Goal: Task Accomplishment & Management: Manage account settings

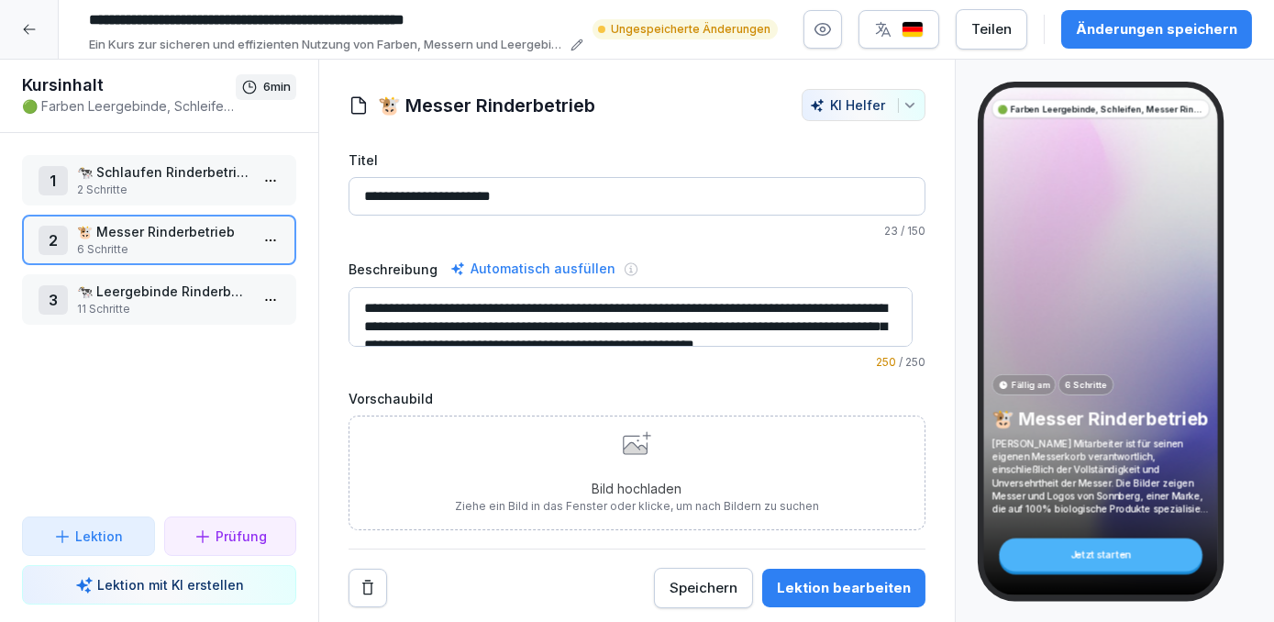
click at [1151, 30] on div "Änderungen speichern" at bounding box center [1156, 29] width 161 height 20
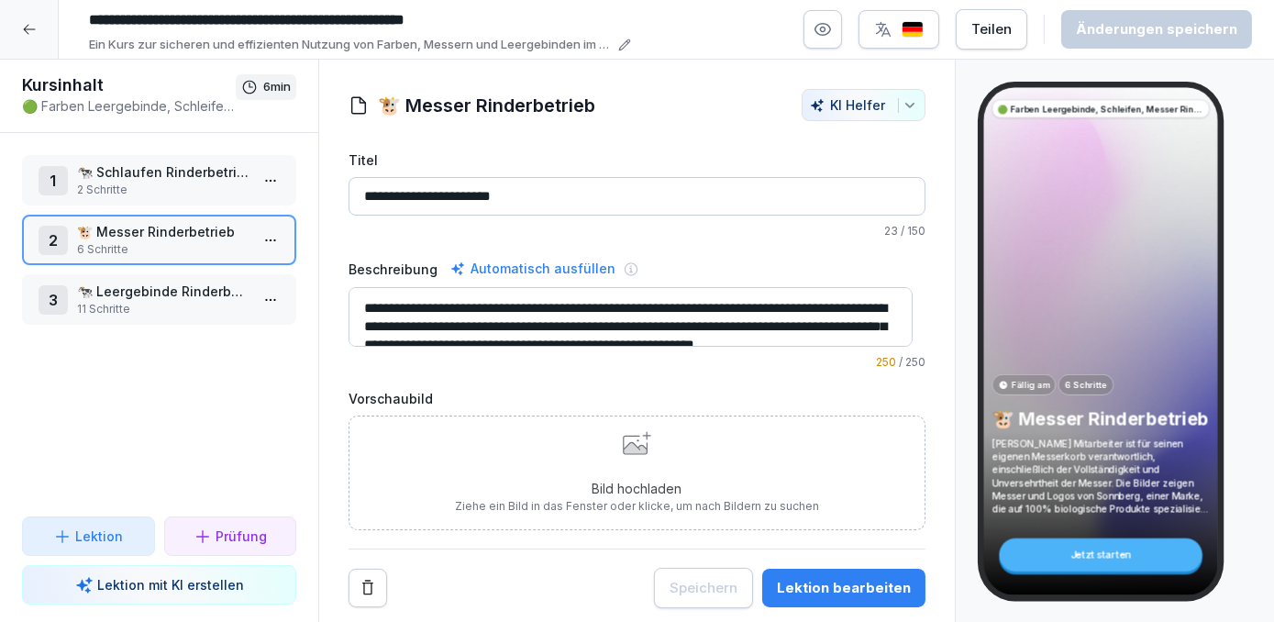
click at [33, 36] on icon at bounding box center [29, 29] width 15 height 15
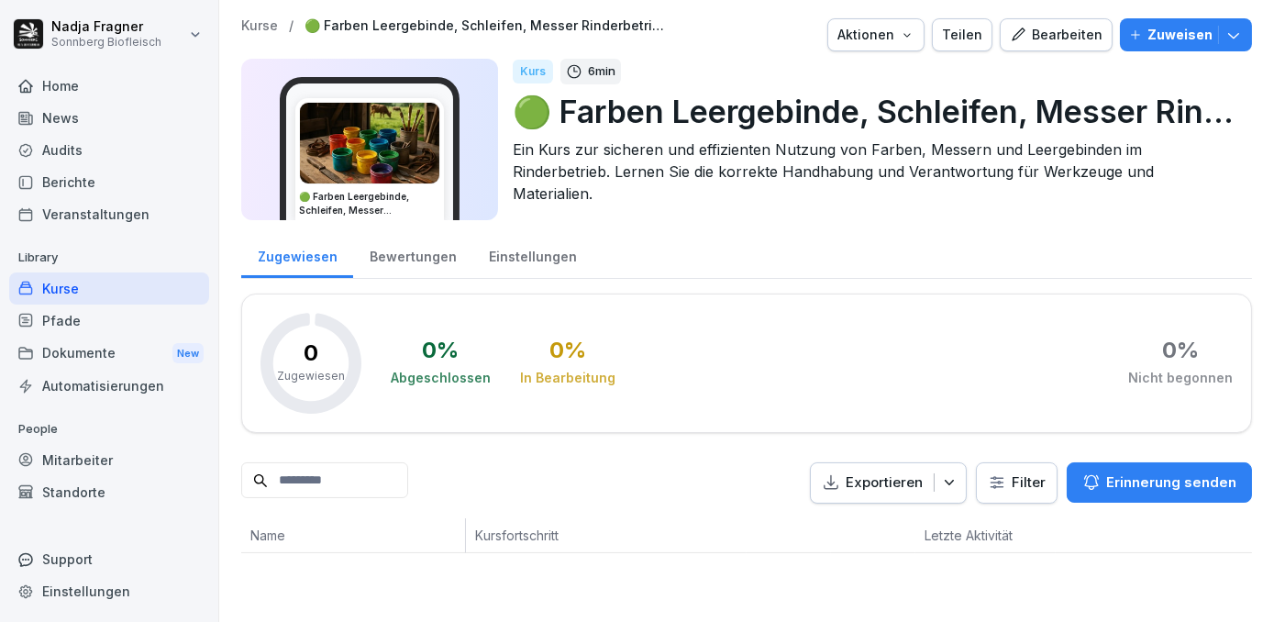
click at [91, 298] on div "Kurse" at bounding box center [109, 288] width 200 height 32
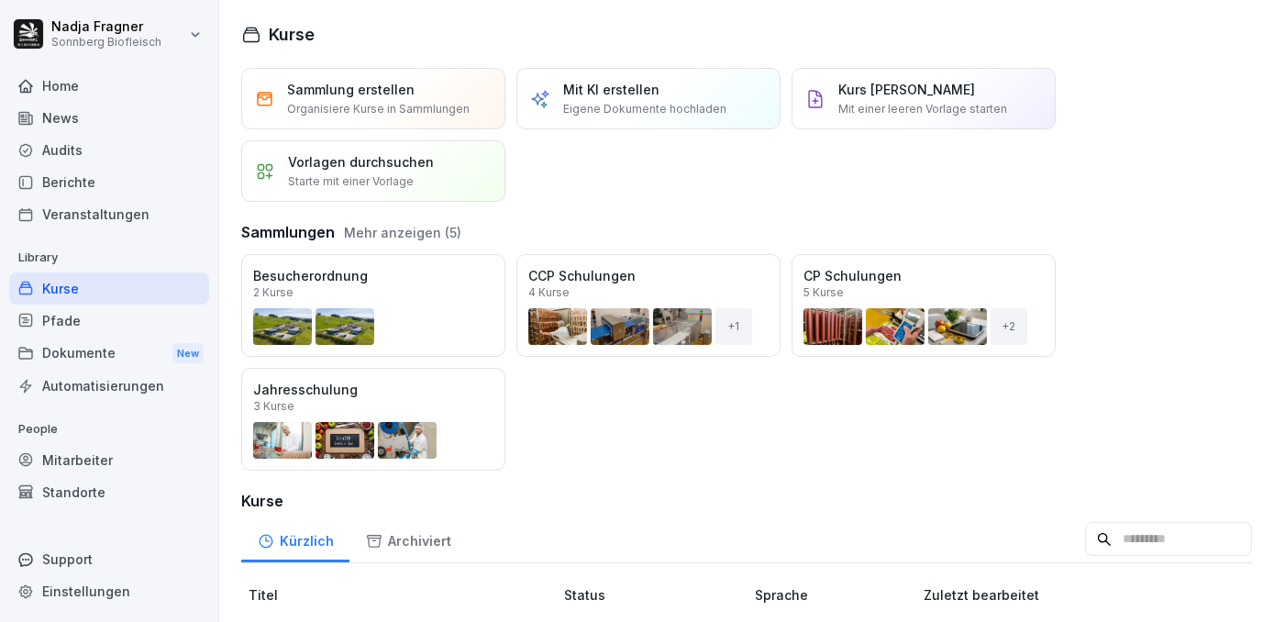
scroll to position [333, 0]
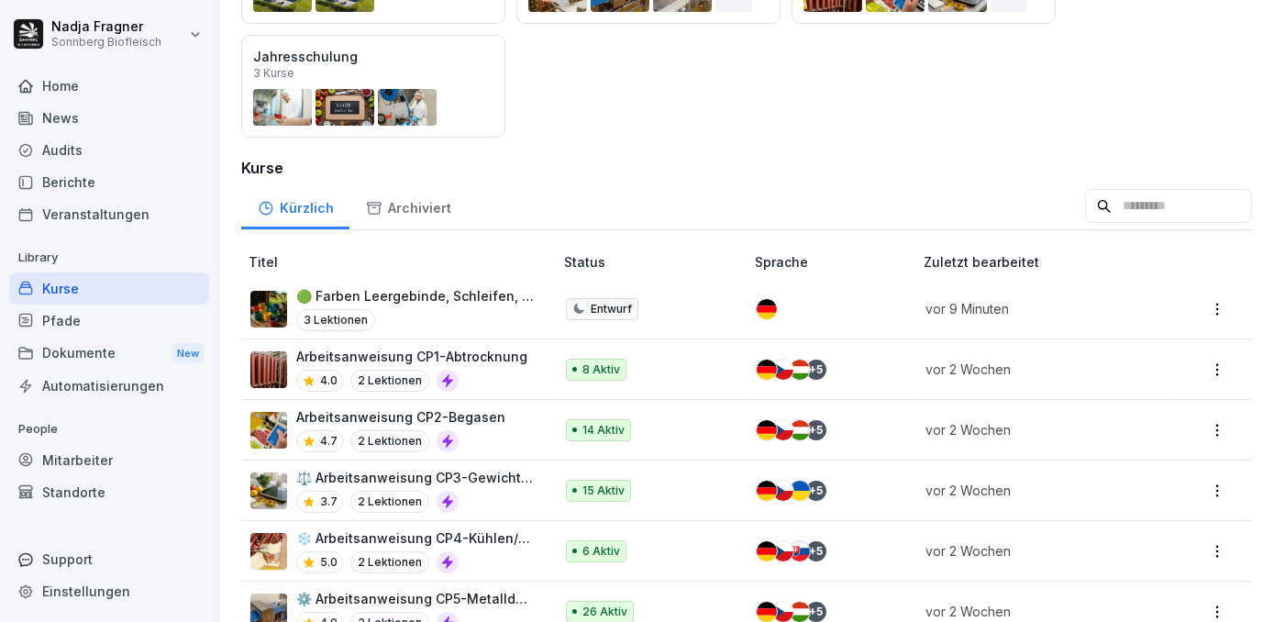
click at [467, 412] on p "Arbeitsanweisung CP2-Begasen" at bounding box center [400, 416] width 209 height 19
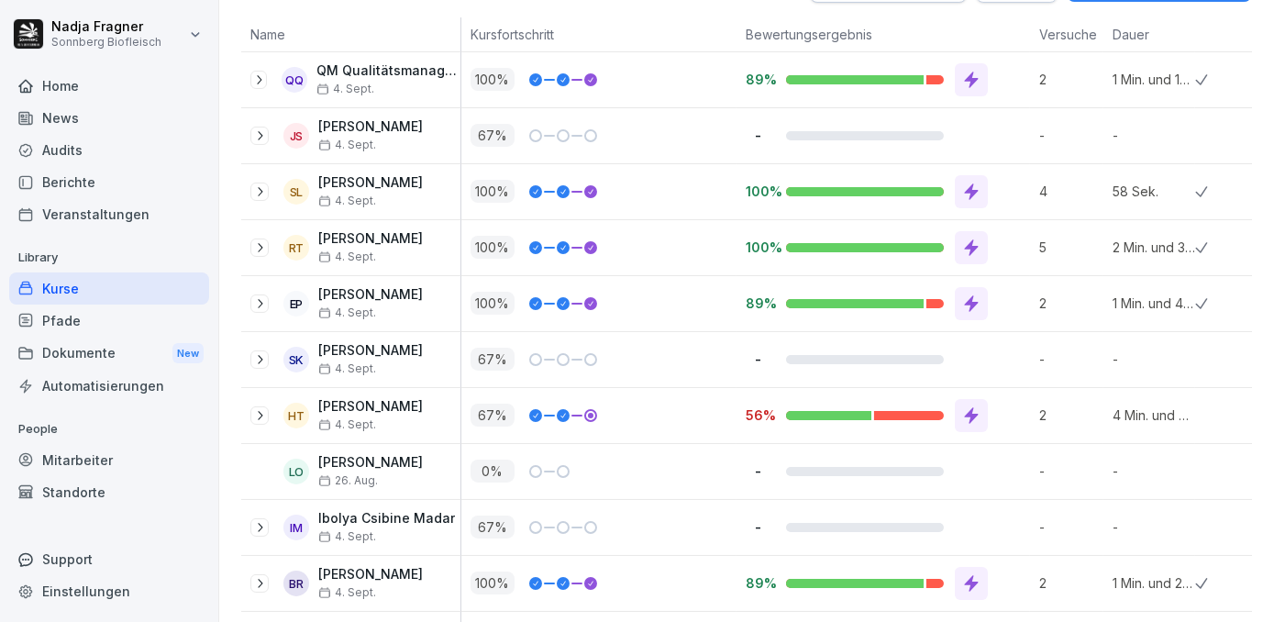
scroll to position [251, 0]
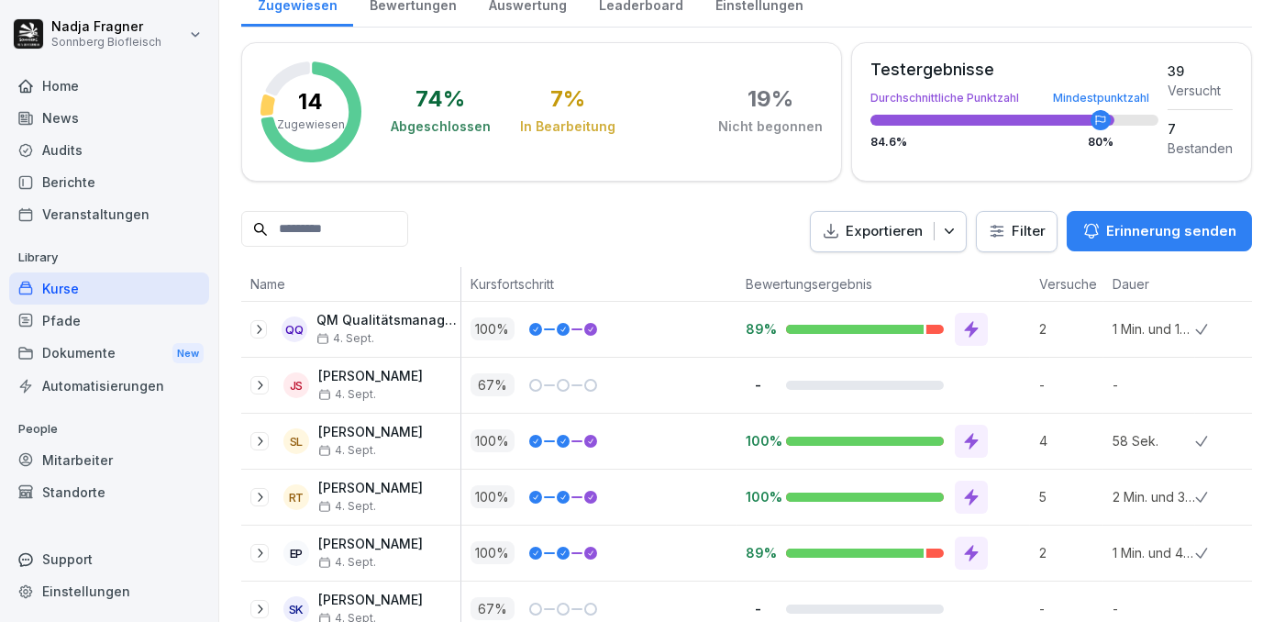
click at [946, 233] on icon "button" at bounding box center [949, 231] width 18 height 18
click at [915, 266] on p "Als Excel Datei exportieren" at bounding box center [868, 271] width 164 height 17
click at [574, 211] on div "Exportieren Filter Erinnerung senden" at bounding box center [746, 231] width 1011 height 41
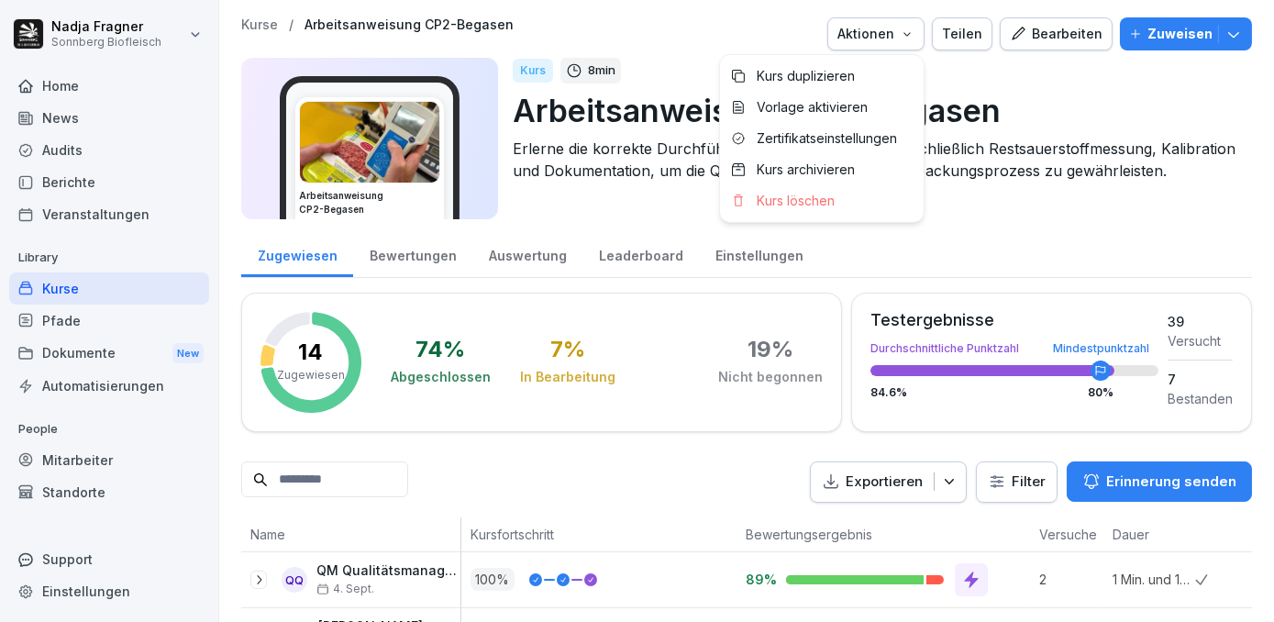
click at [907, 36] on icon "button" at bounding box center [907, 34] width 15 height 15
click at [1224, 39] on icon "button" at bounding box center [1233, 34] width 18 height 18
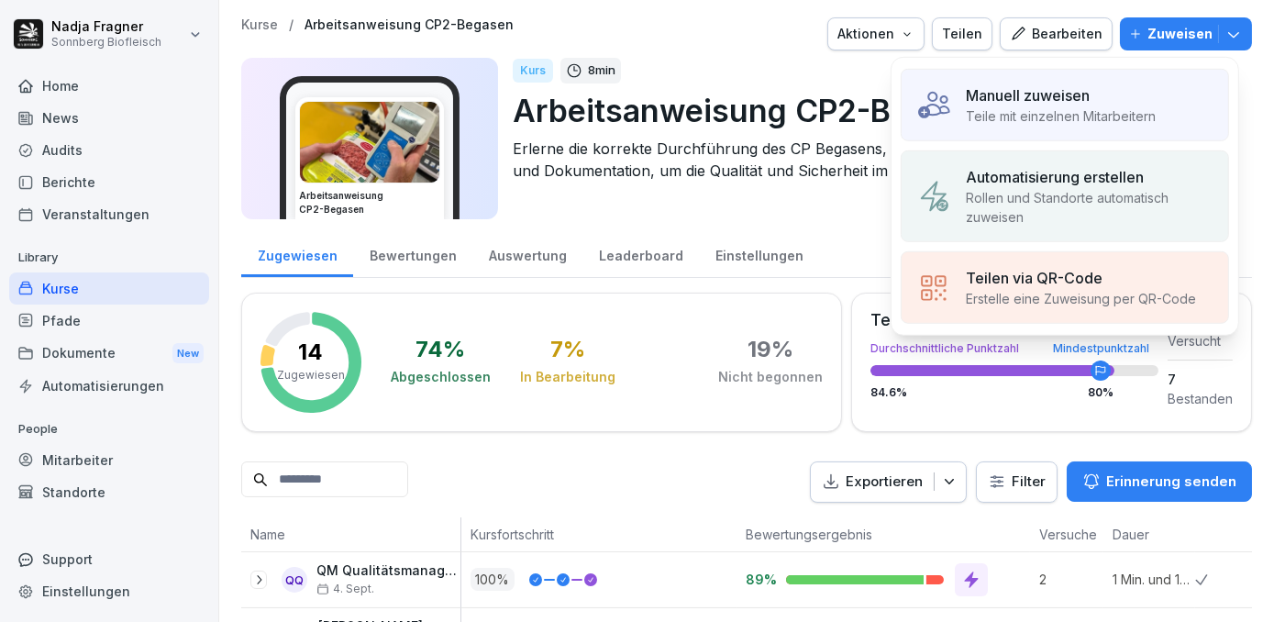
click at [699, 61] on div "Kurs 8 min" at bounding box center [875, 71] width 724 height 26
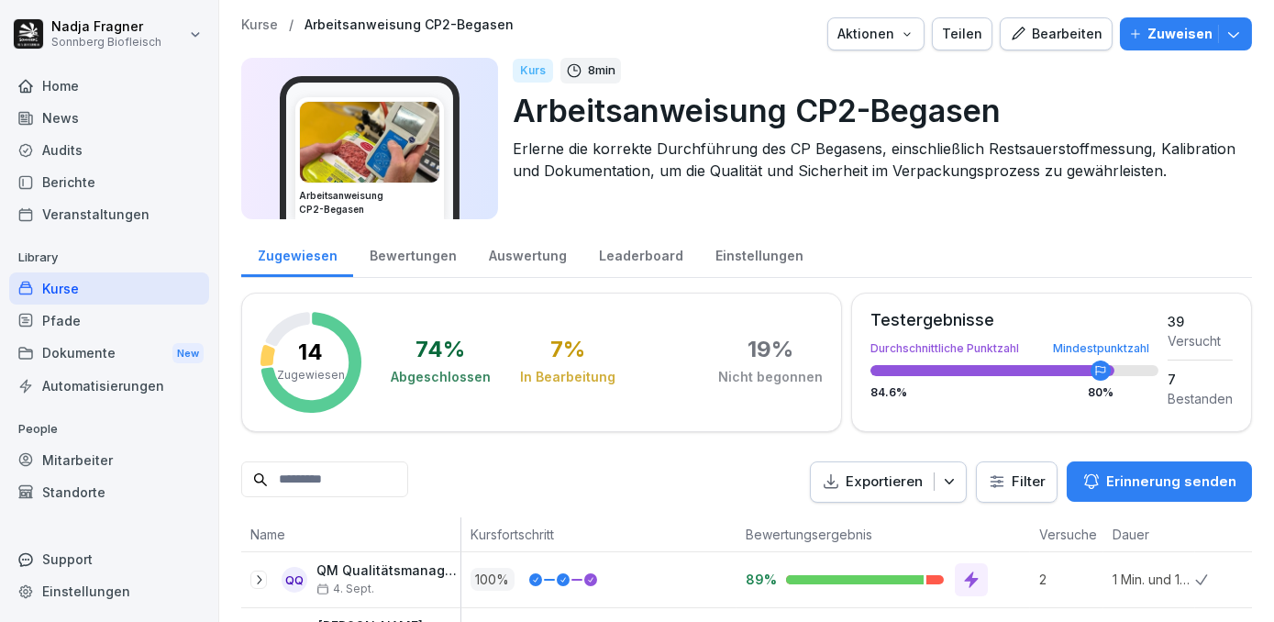
click at [413, 254] on div "Bewertungen" at bounding box center [412, 253] width 119 height 47
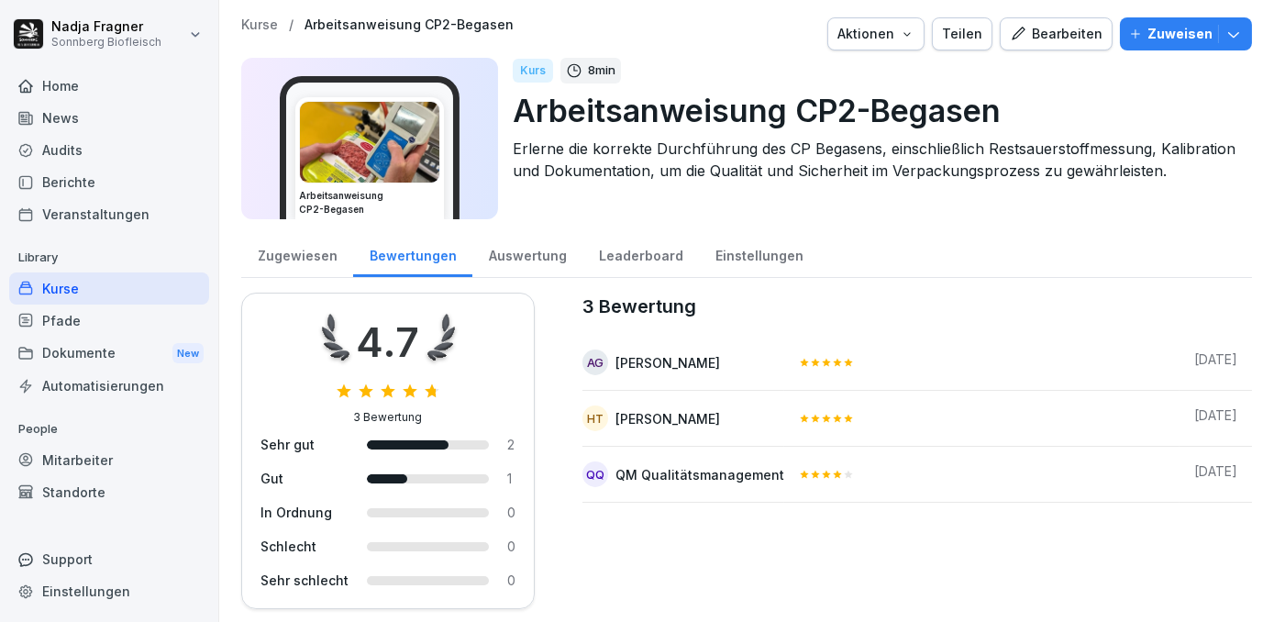
click at [520, 257] on div "Auswertung" at bounding box center [527, 253] width 110 height 47
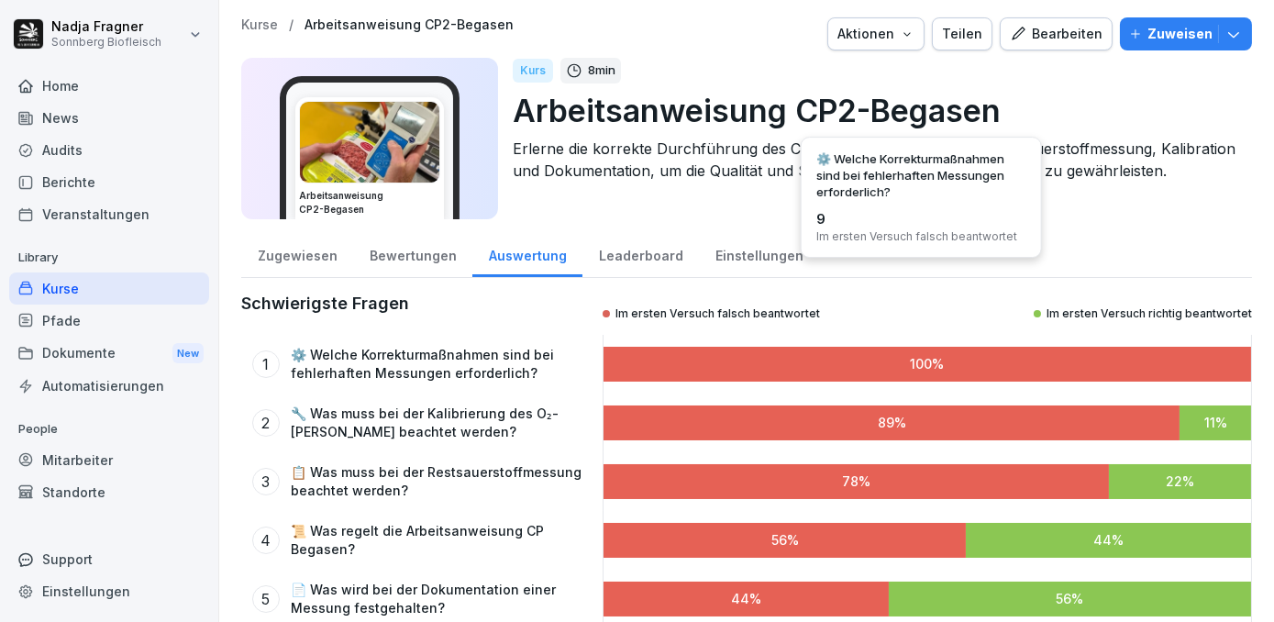
scroll to position [84, 0]
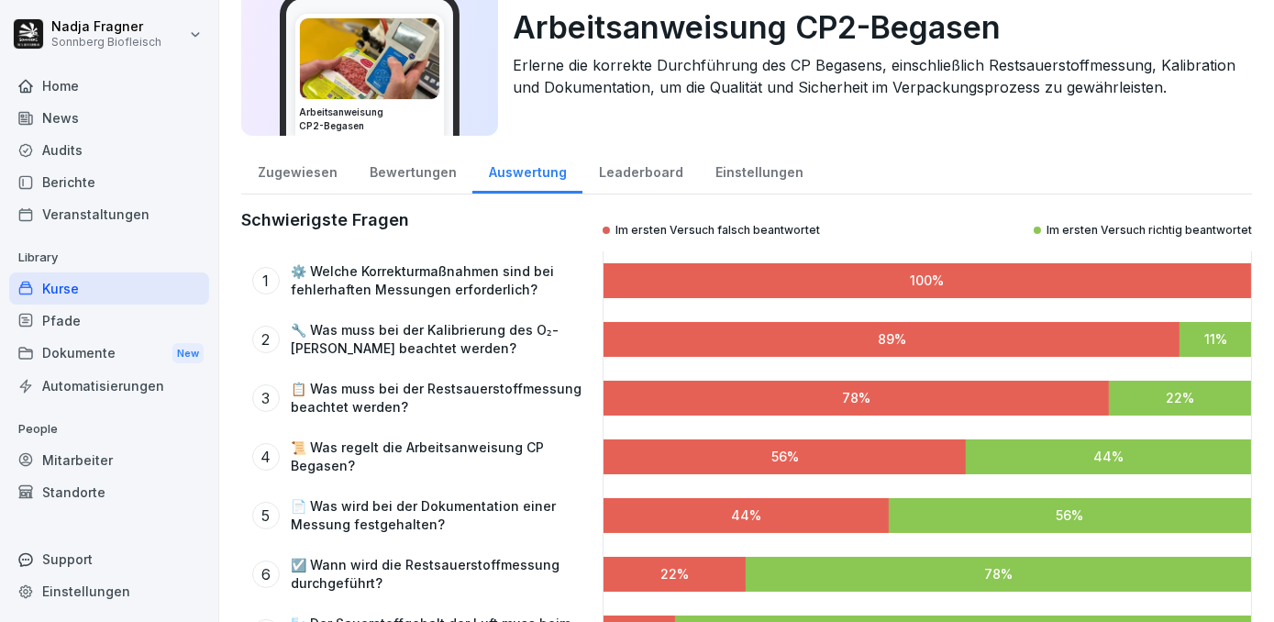
click at [708, 278] on div at bounding box center [926, 280] width 647 height 35
click at [655, 172] on div "Leaderboard" at bounding box center [640, 170] width 116 height 47
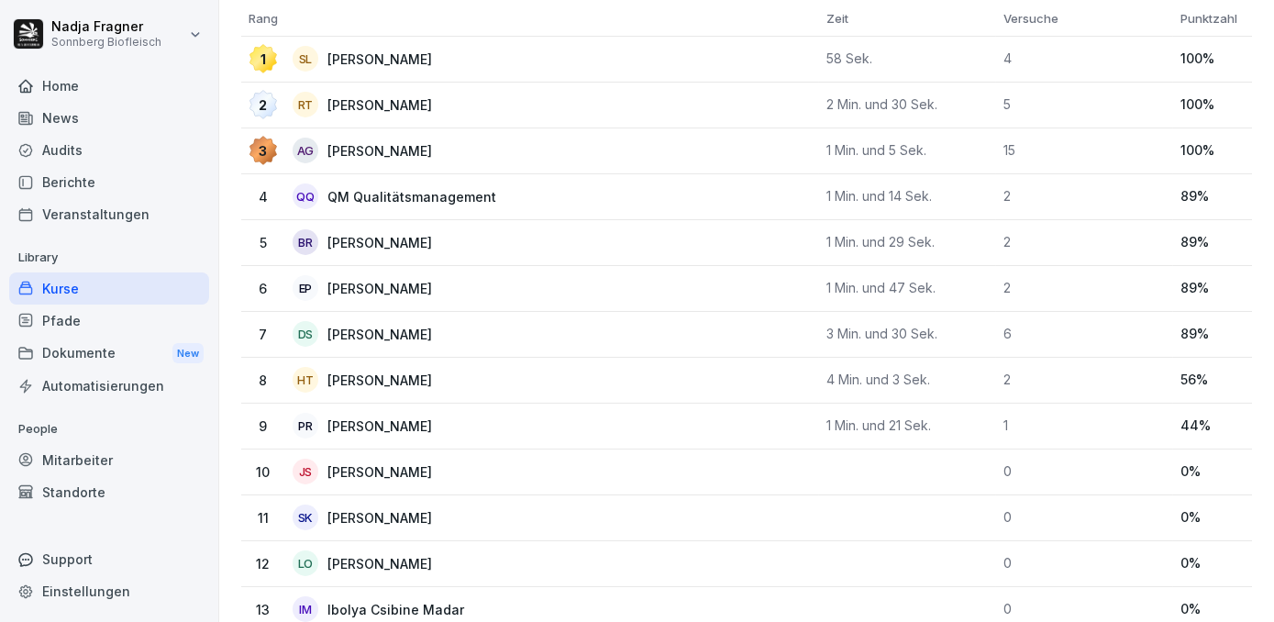
scroll to position [42, 0]
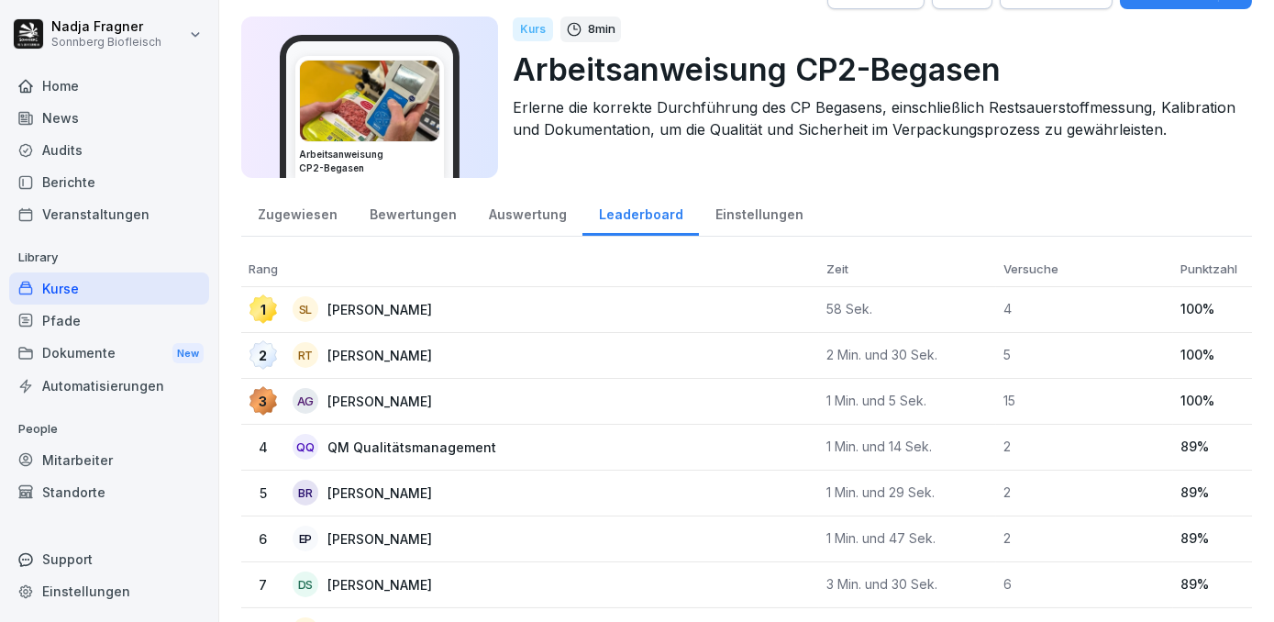
click at [726, 209] on div "Einstellungen" at bounding box center [759, 212] width 120 height 47
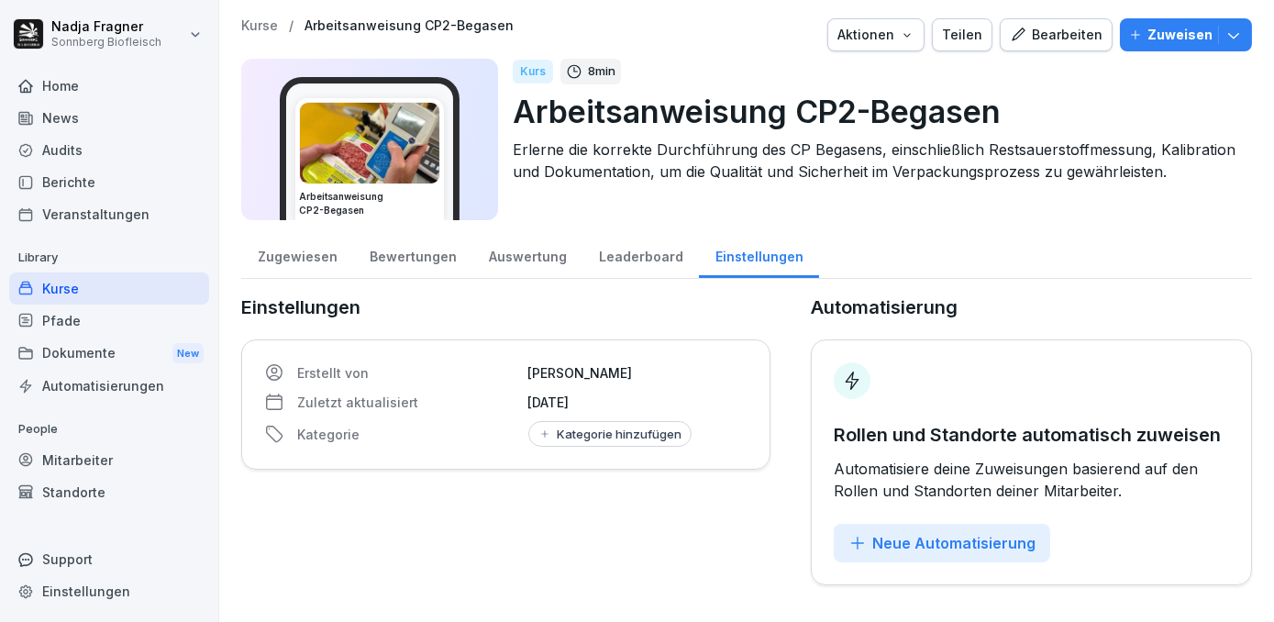
click at [283, 254] on div "Zugewiesen" at bounding box center [297, 254] width 112 height 47
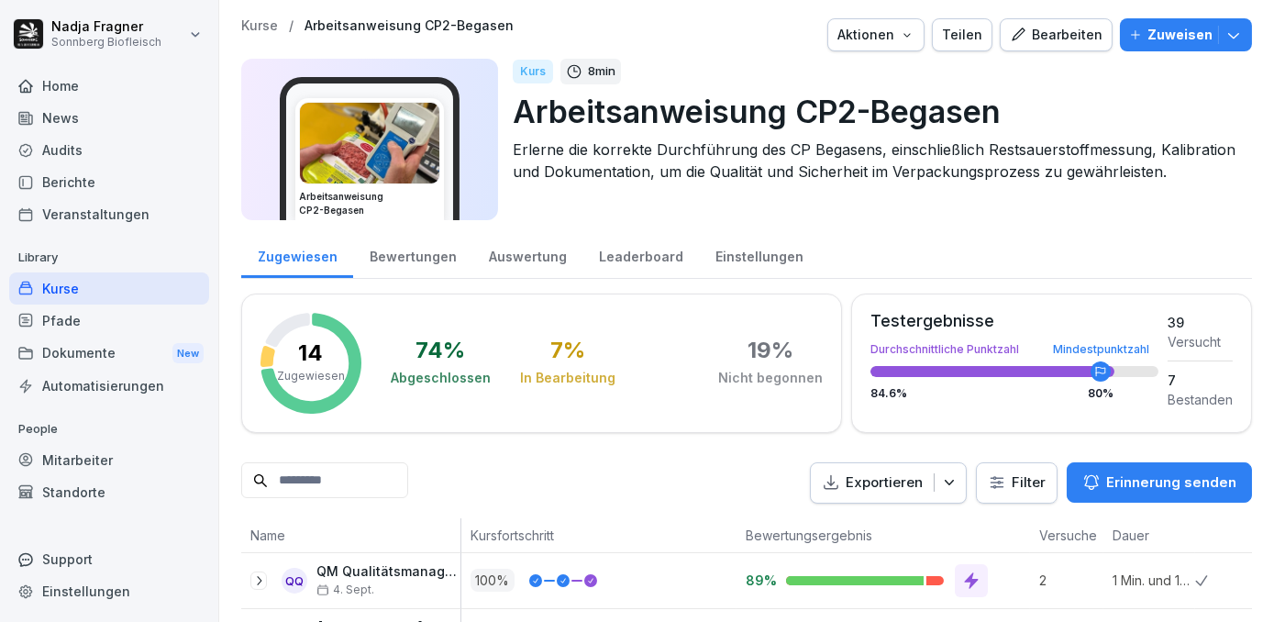
click at [1056, 38] on div "Bearbeiten" at bounding box center [1056, 35] width 93 height 20
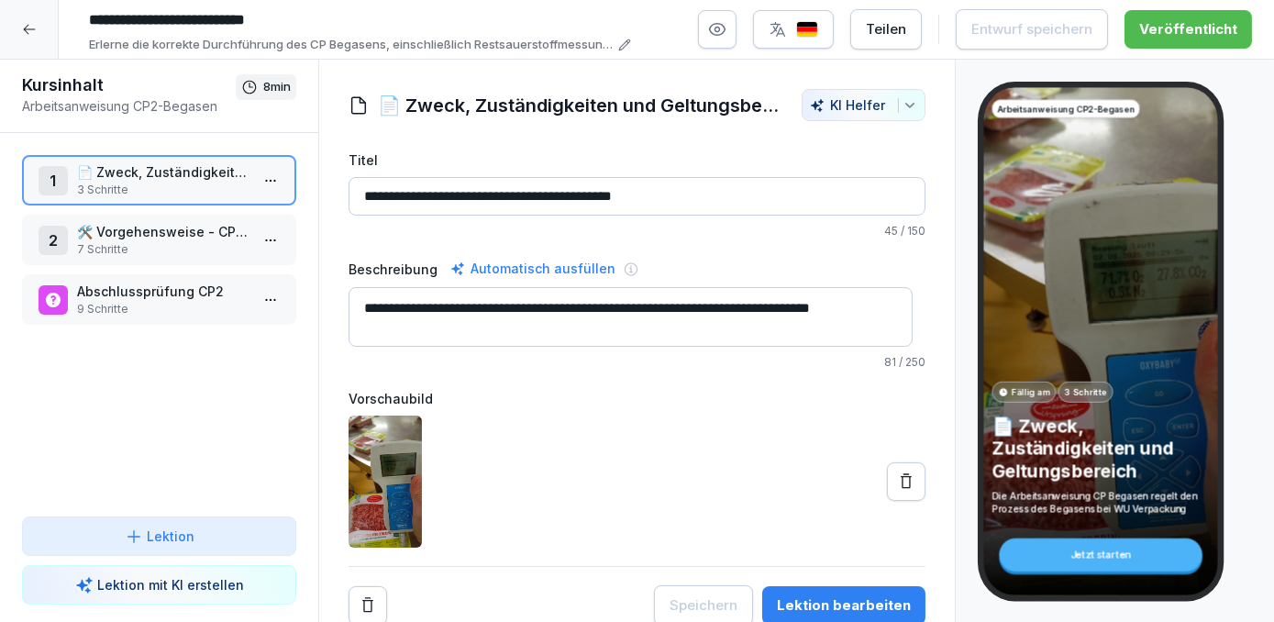
click at [902, 40] on button "Teilen" at bounding box center [886, 29] width 72 height 40
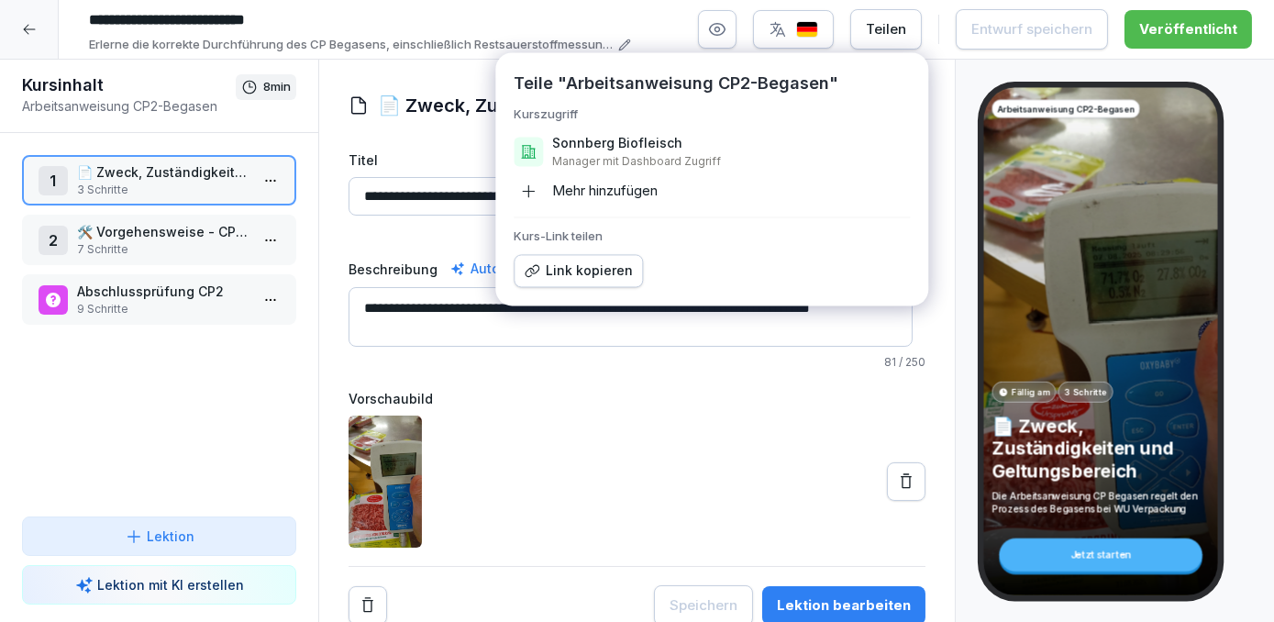
click at [25, 37] on div at bounding box center [29, 29] width 59 height 59
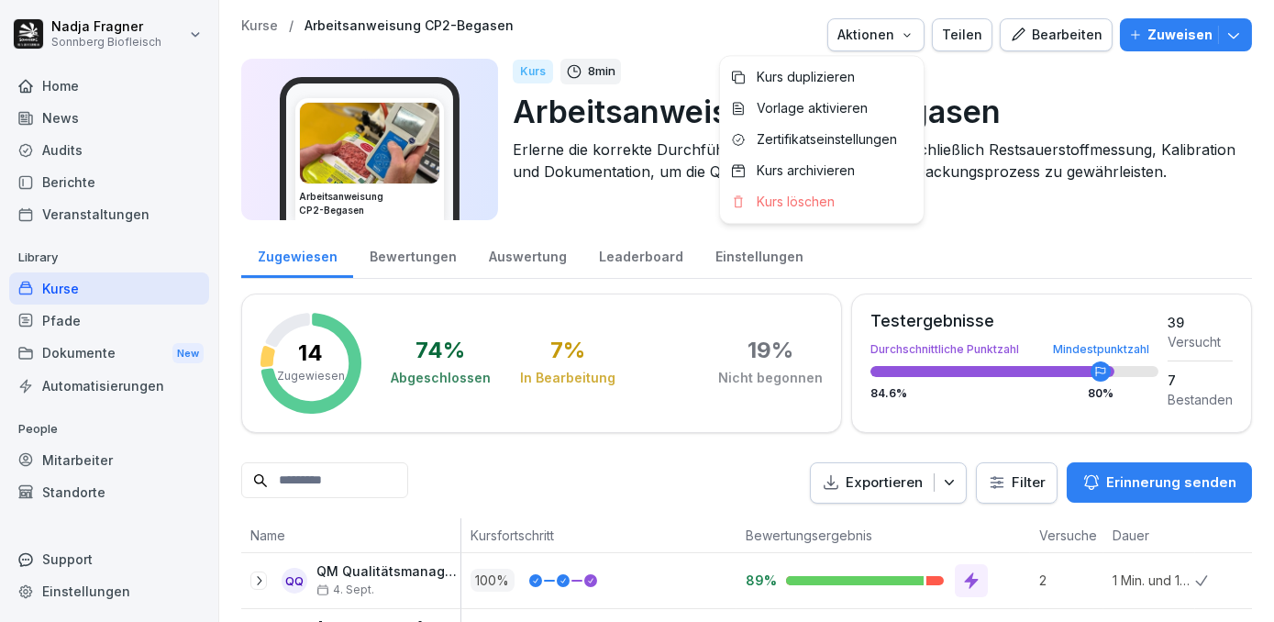
click at [912, 37] on icon "button" at bounding box center [907, 35] width 15 height 15
click at [838, 143] on p "Zertifikatseinstellungen" at bounding box center [827, 139] width 140 height 17
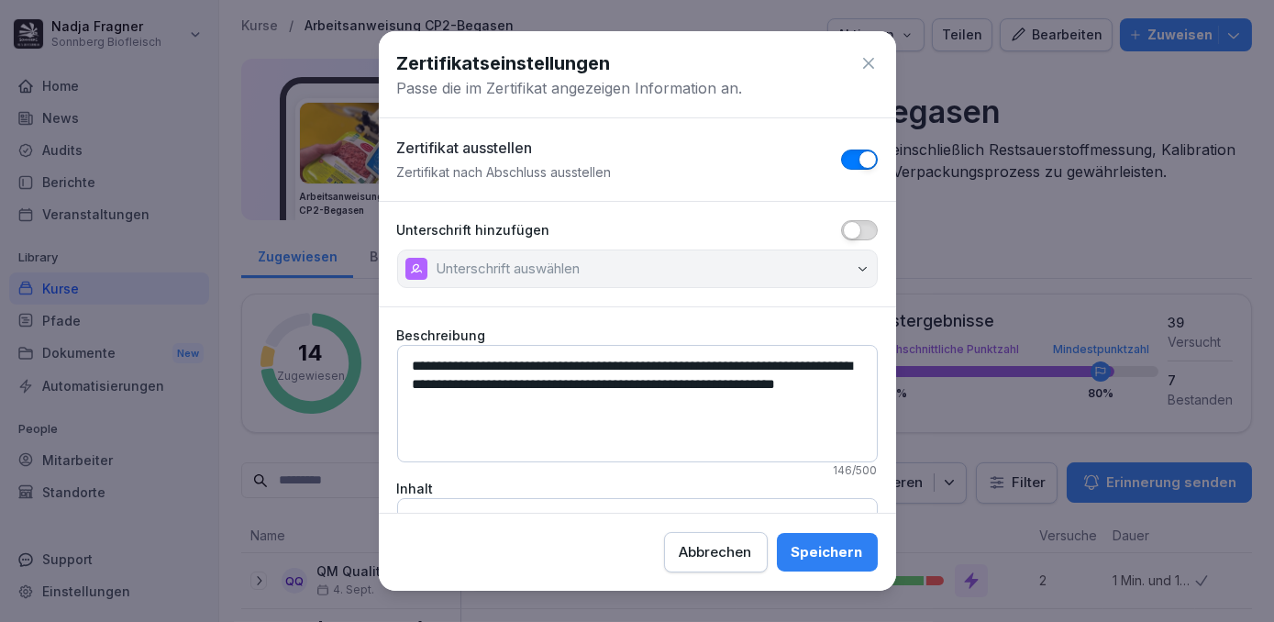
click at [859, 59] on icon at bounding box center [868, 63] width 18 height 18
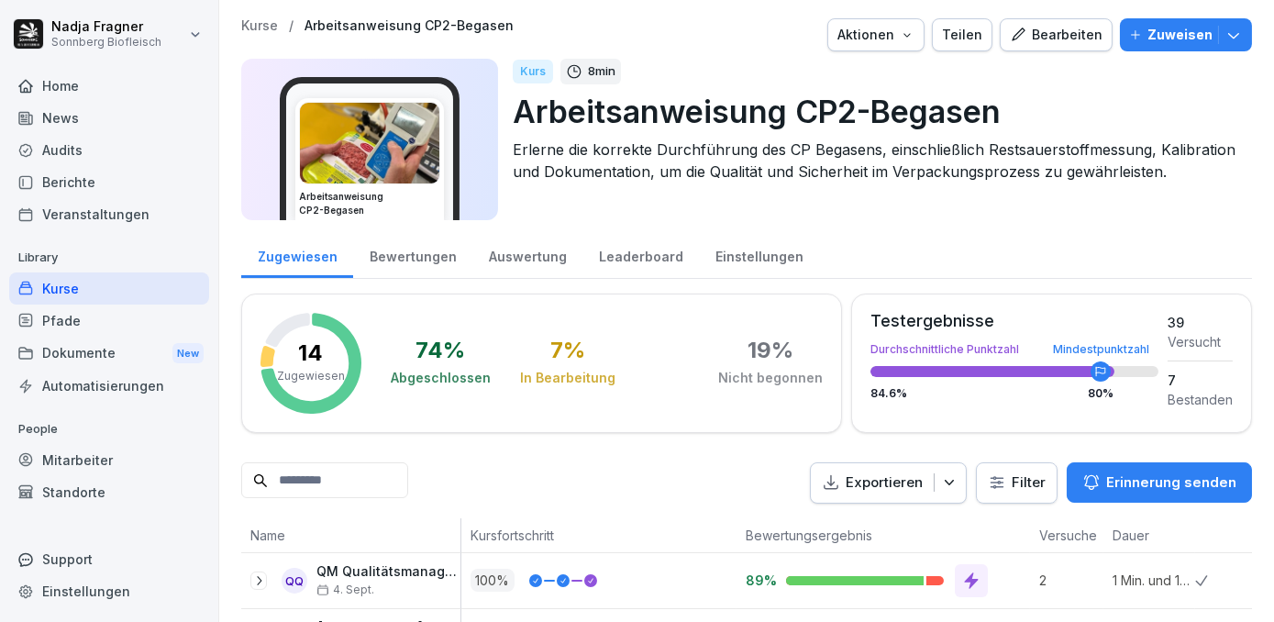
click at [1225, 35] on icon "button" at bounding box center [1233, 35] width 18 height 18
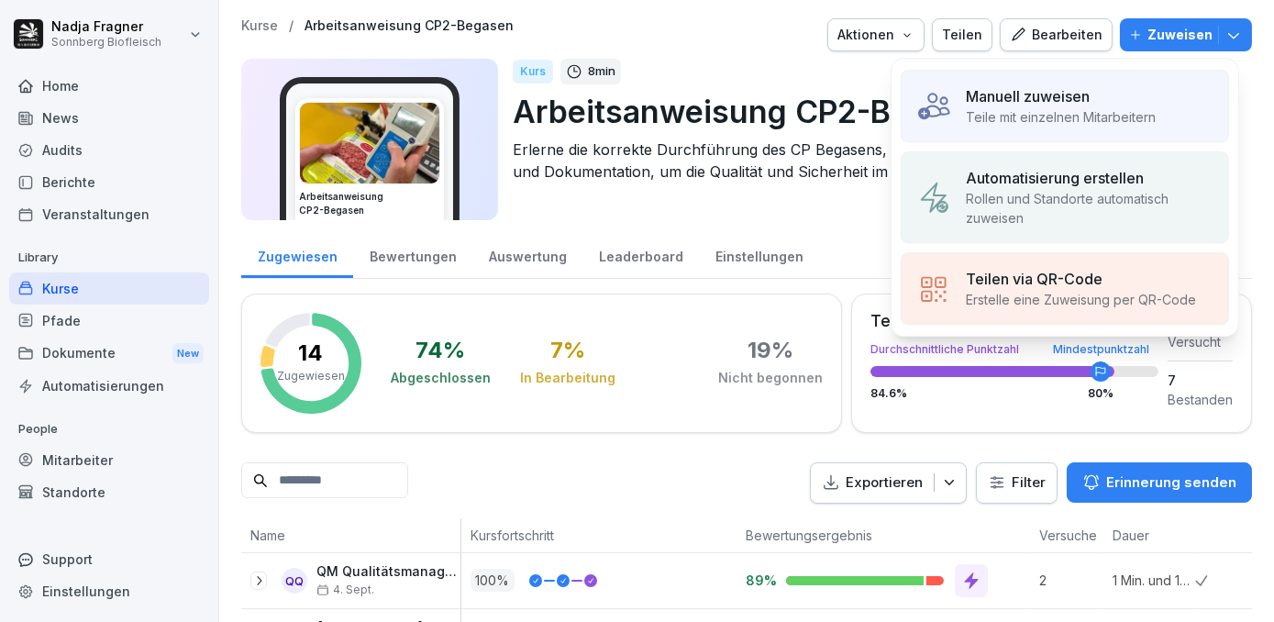
click at [1225, 35] on icon "button" at bounding box center [1233, 35] width 18 height 18
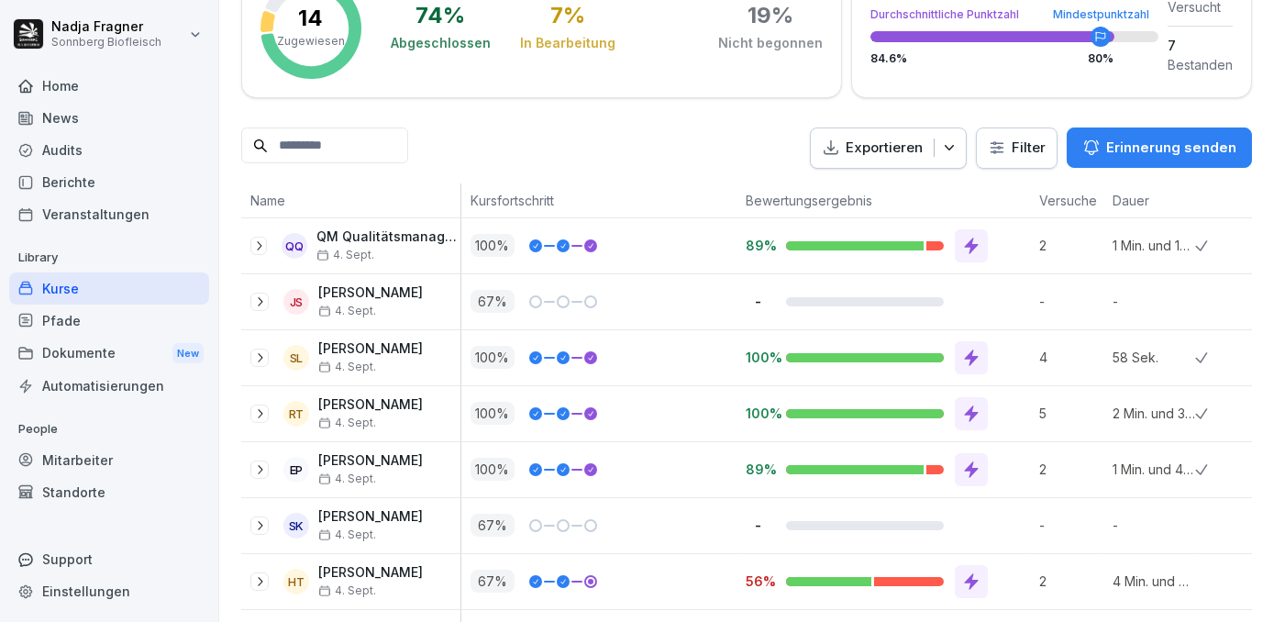
scroll to position [1, 0]
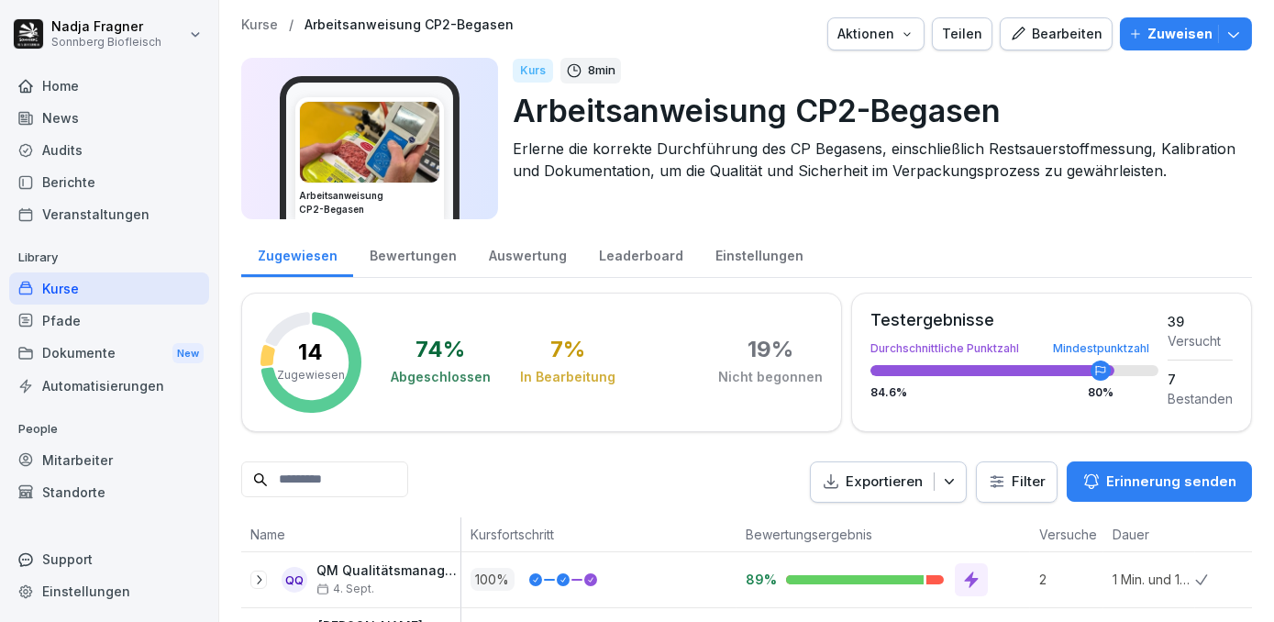
click at [1210, 475] on p "Erinnerung senden" at bounding box center [1171, 481] width 130 height 20
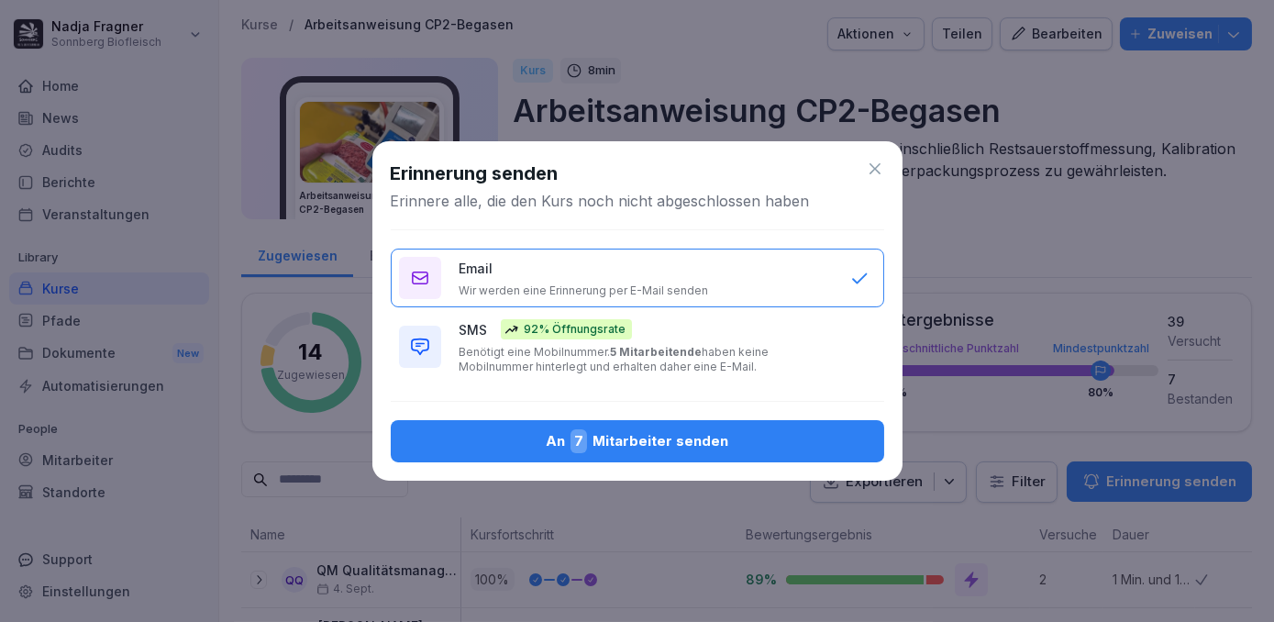
click at [654, 446] on div "An 7 Mitarbeiter senden" at bounding box center [637, 441] width 464 height 24
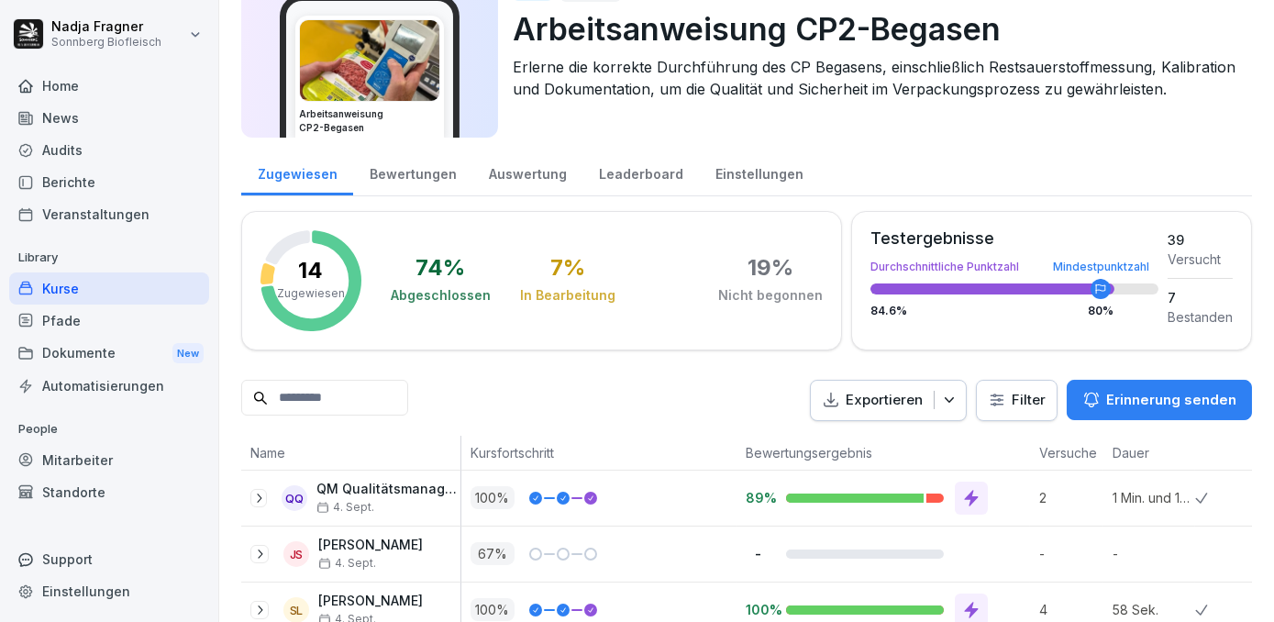
scroll to position [0, 0]
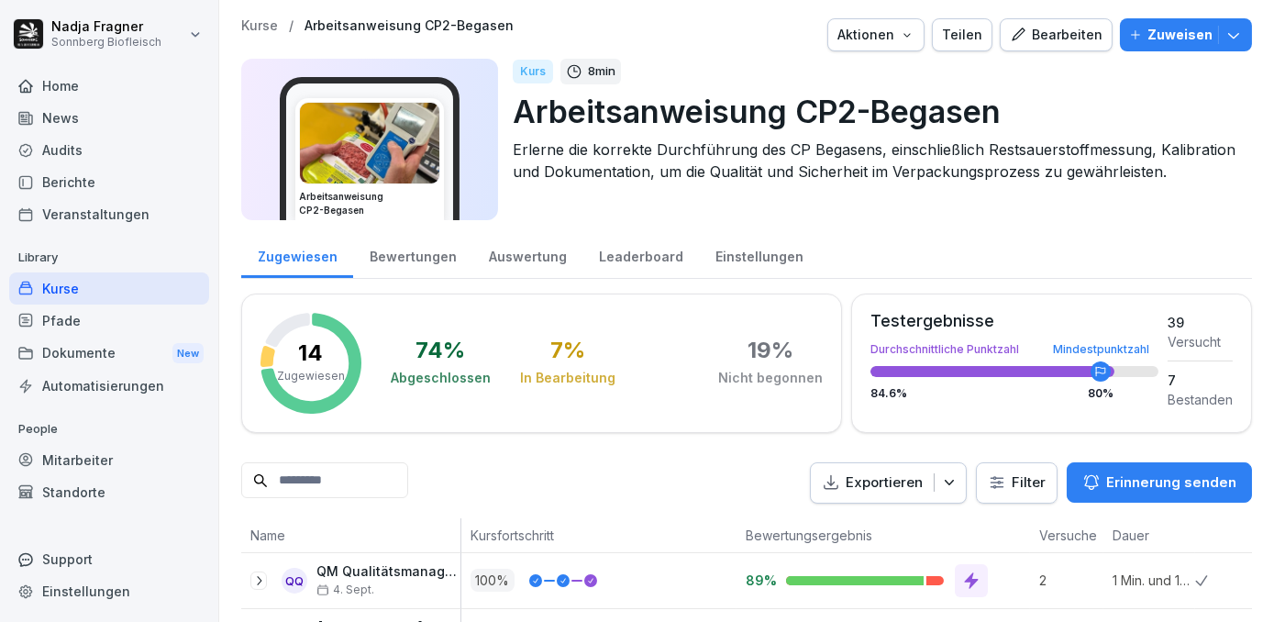
click at [958, 40] on div "Teilen" at bounding box center [962, 35] width 40 height 20
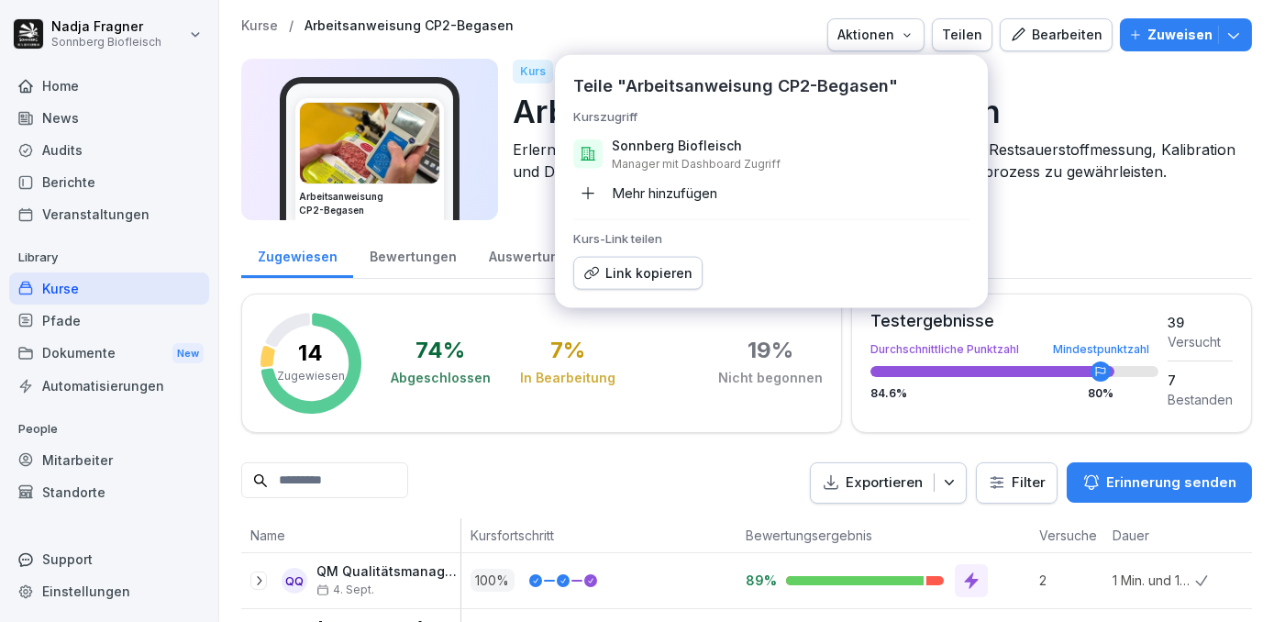
click at [635, 269] on div "Link kopieren" at bounding box center [637, 273] width 109 height 20
click at [676, 28] on div at bounding box center [670, 34] width 299 height 33
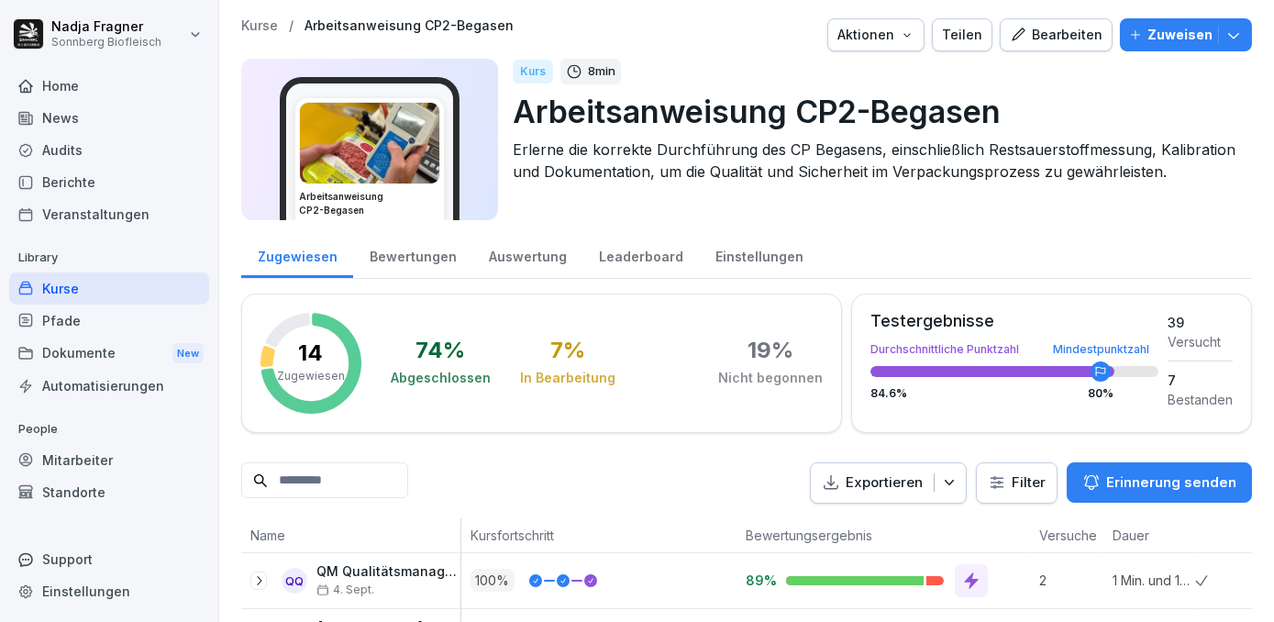
click at [309, 259] on div "Zugewiesen" at bounding box center [297, 254] width 112 height 47
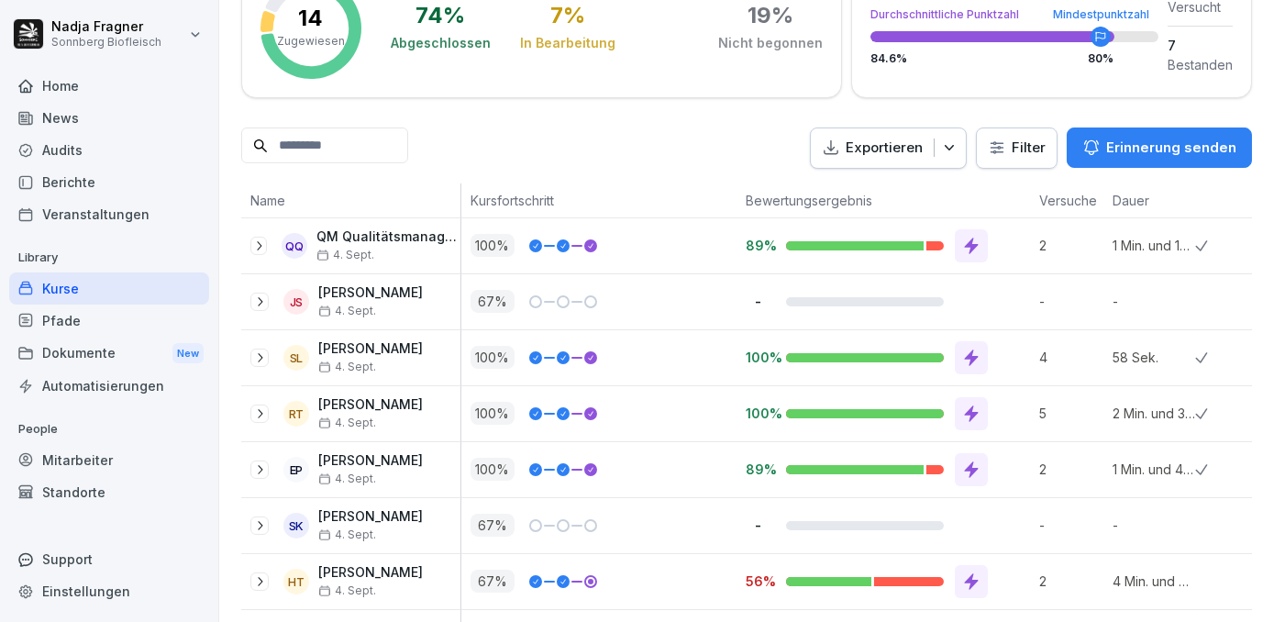
scroll to position [1, 0]
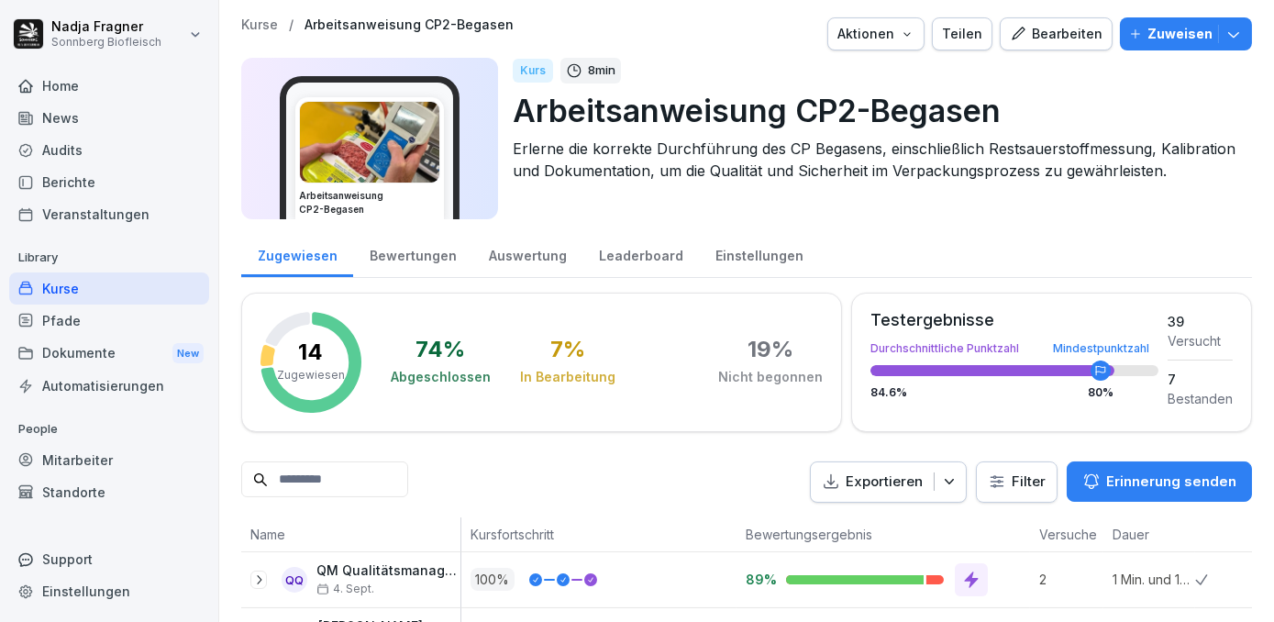
click at [945, 487] on icon "button" at bounding box center [949, 481] width 18 height 18
click at [905, 555] on p "Als CSV Datei exportieren" at bounding box center [865, 553] width 158 height 17
